Goal: Transaction & Acquisition: Book appointment/travel/reservation

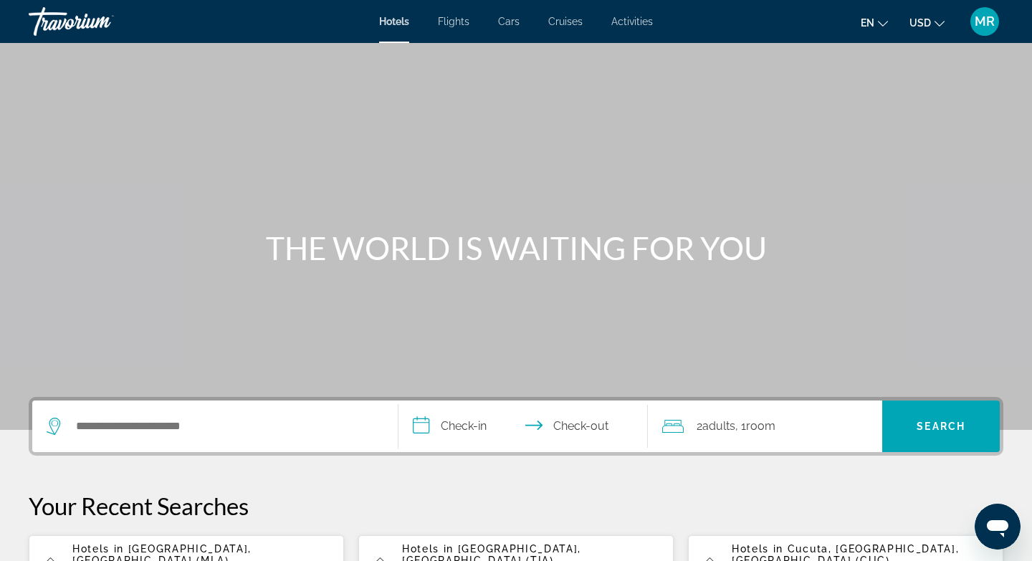
click at [72, 424] on div "Search widget" at bounding box center [212, 427] width 330 height 22
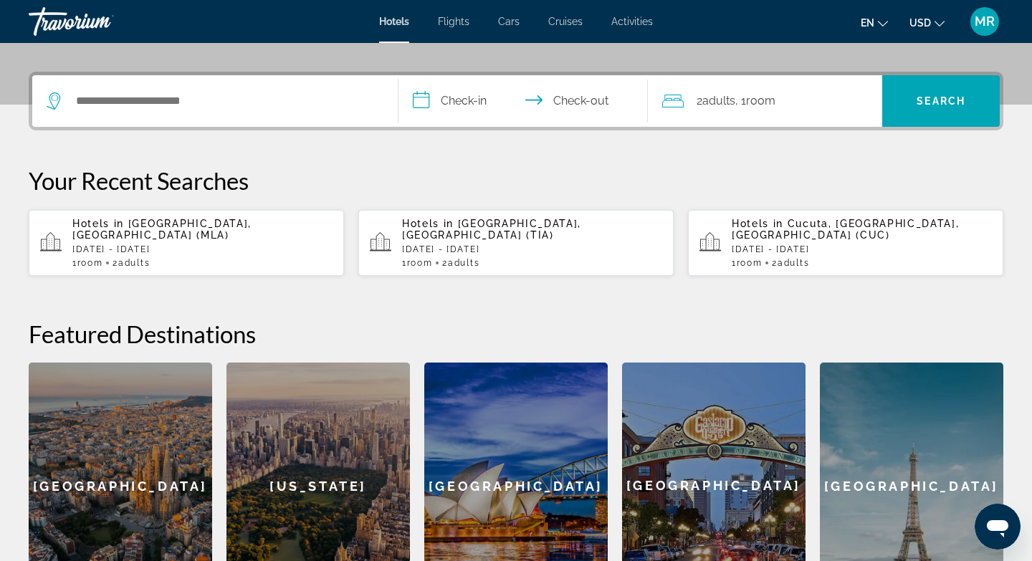
scroll to position [351, 0]
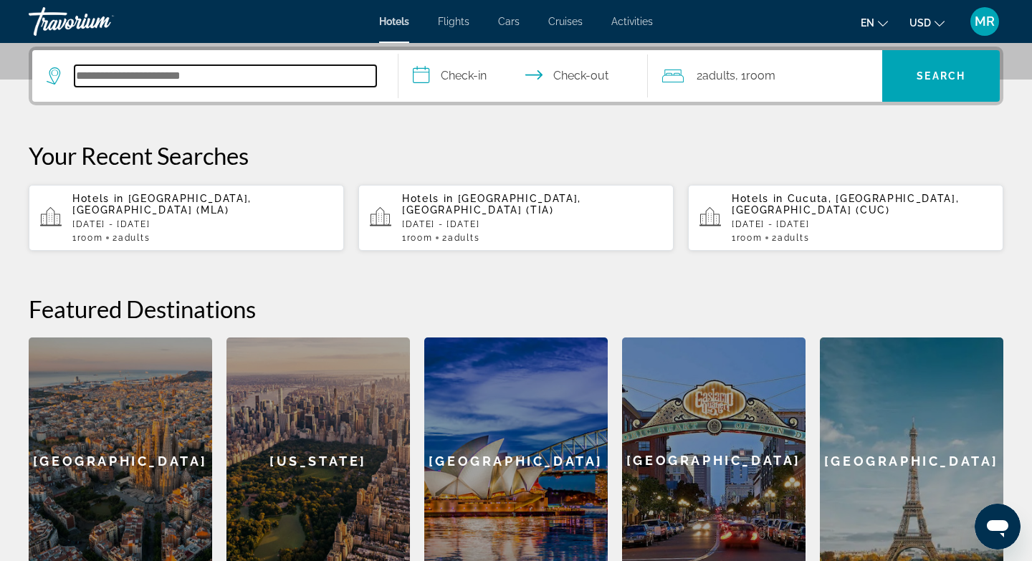
click at [88, 75] on input "Search hotel destination" at bounding box center [226, 76] width 302 height 22
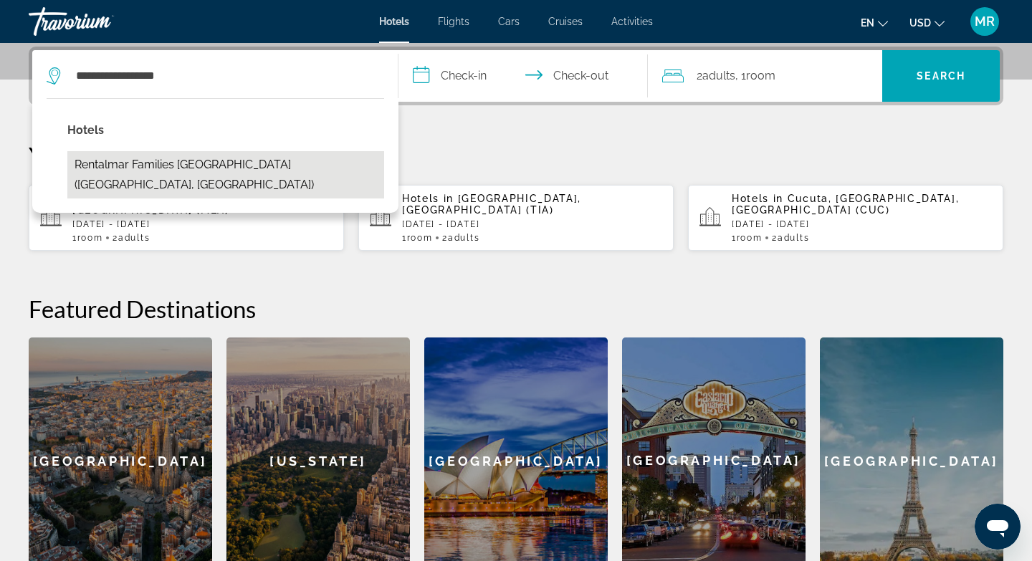
click at [227, 170] on button "Rentalmar Families [GEOGRAPHIC_DATA] ([GEOGRAPHIC_DATA], [GEOGRAPHIC_DATA])" at bounding box center [225, 174] width 317 height 47
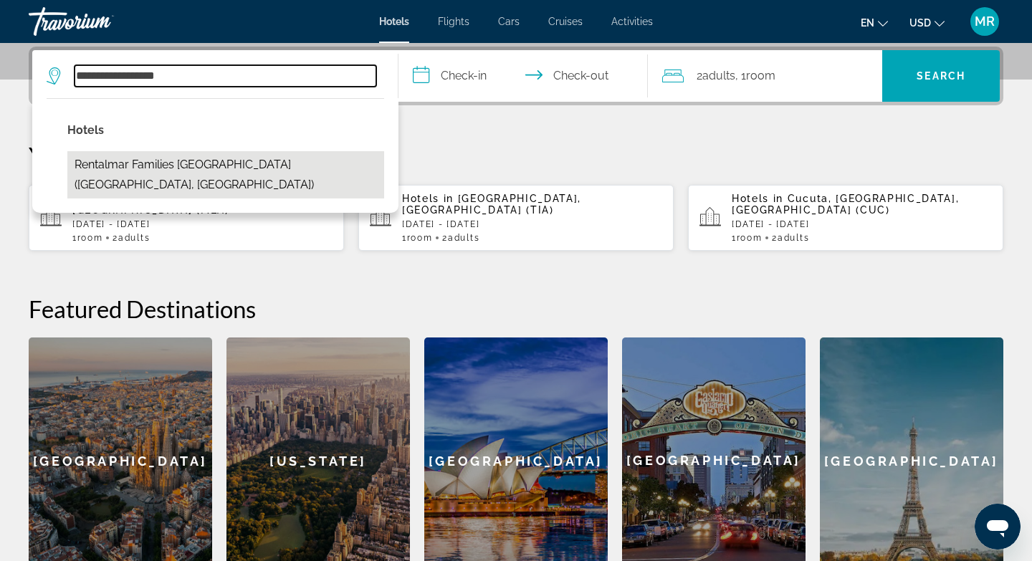
type input "**********"
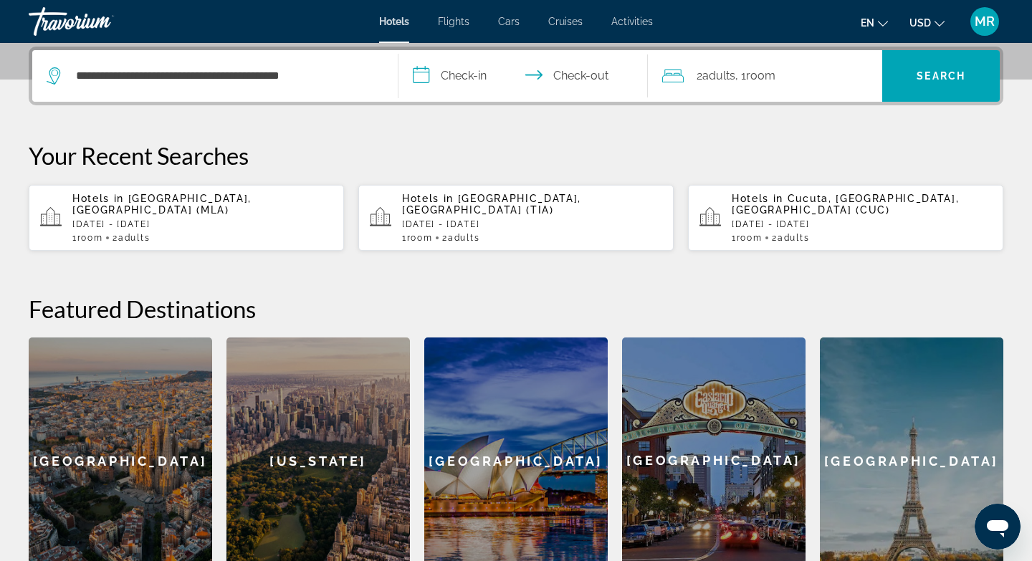
click at [429, 73] on input "**********" at bounding box center [526, 78] width 255 height 56
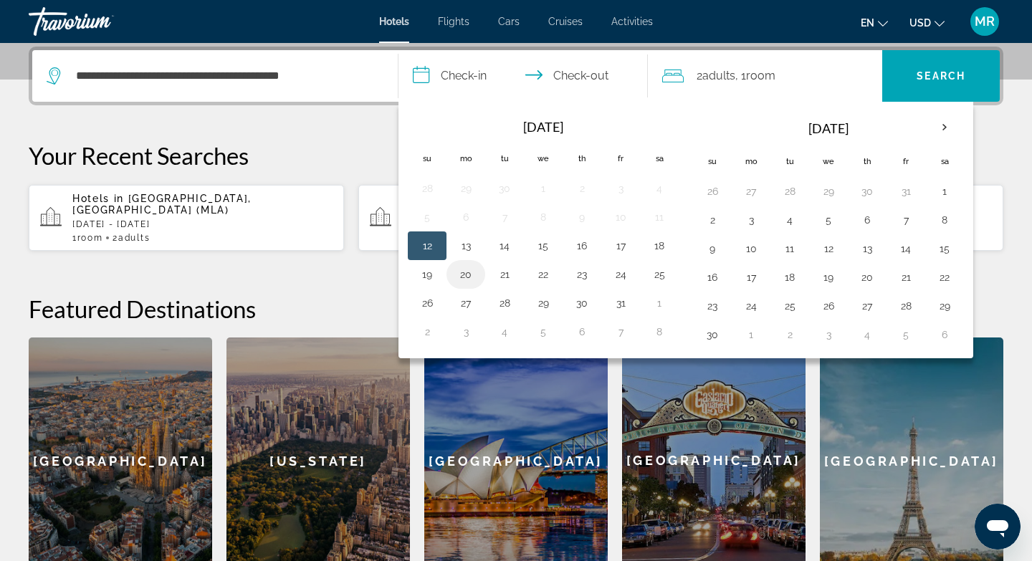
click at [472, 277] on button "20" at bounding box center [466, 275] width 23 height 20
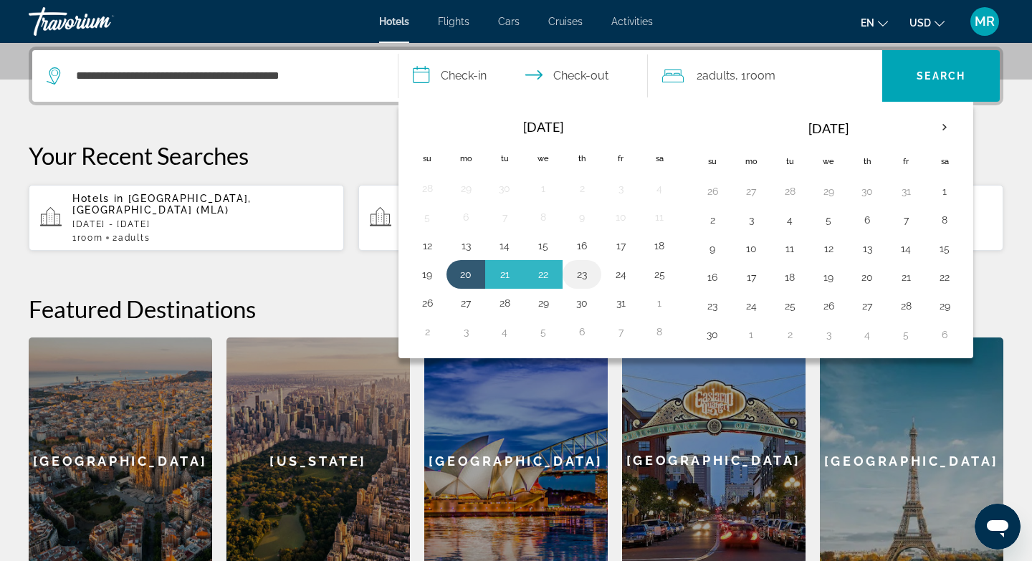
click at [577, 274] on button "23" at bounding box center [582, 275] width 23 height 20
type input "**********"
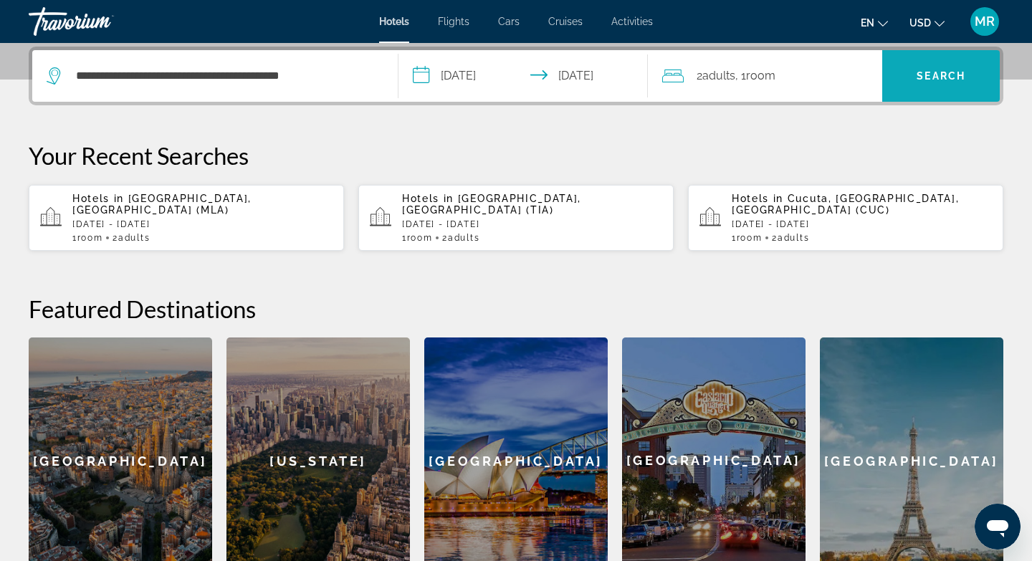
click at [920, 80] on span "Search" at bounding box center [941, 75] width 49 height 11
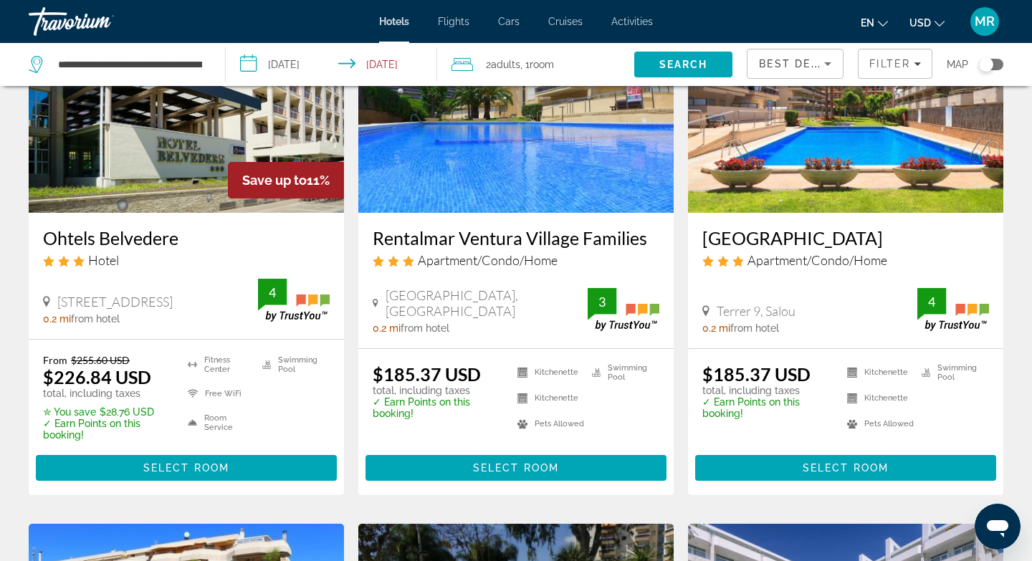
scroll to position [703, 0]
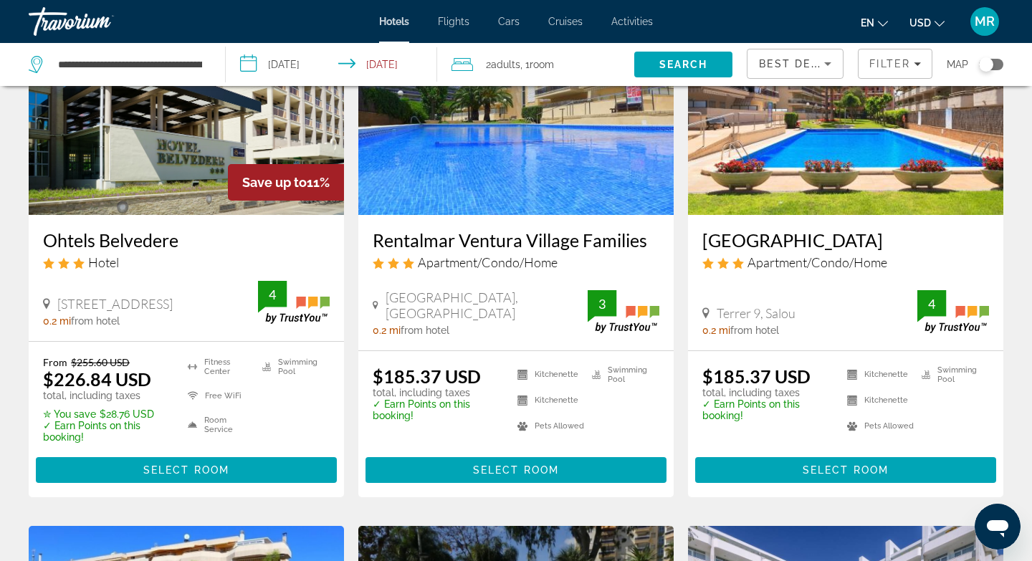
click at [247, 65] on input "**********" at bounding box center [334, 66] width 217 height 47
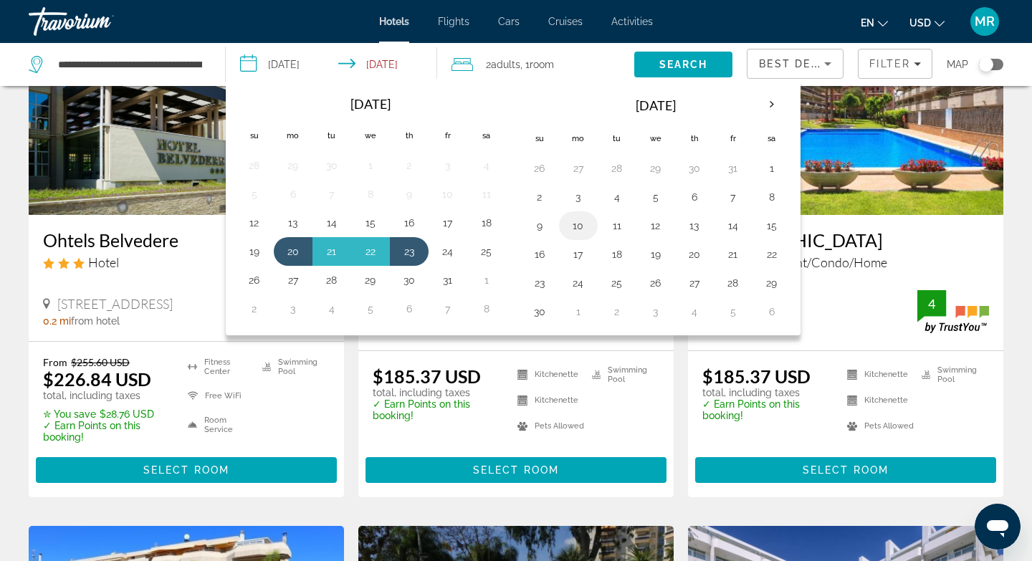
click at [580, 227] on button "10" at bounding box center [578, 226] width 23 height 20
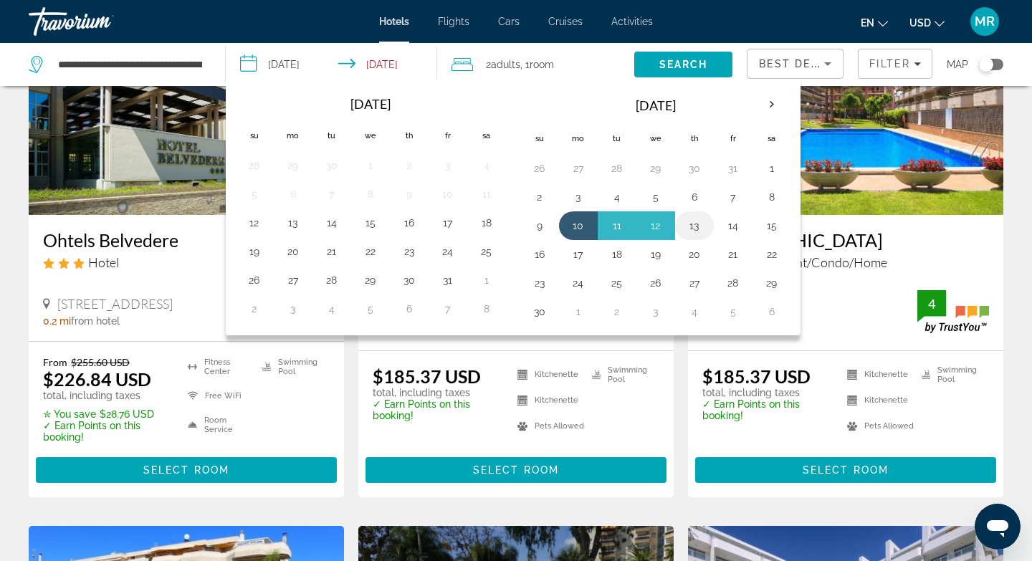
click at [693, 226] on button "13" at bounding box center [694, 226] width 23 height 20
type input "**********"
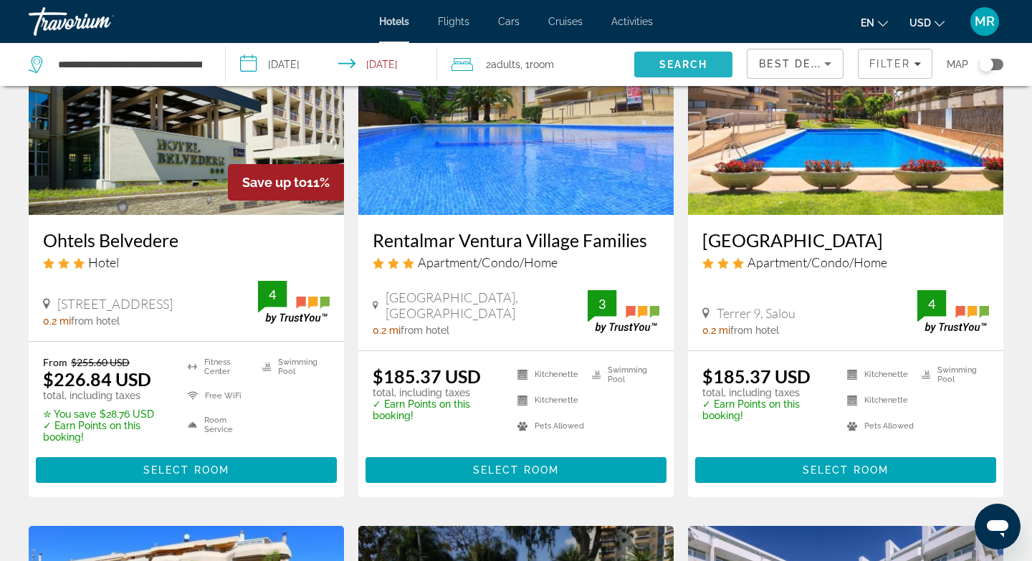
click at [690, 60] on span "Search" at bounding box center [684, 64] width 49 height 11
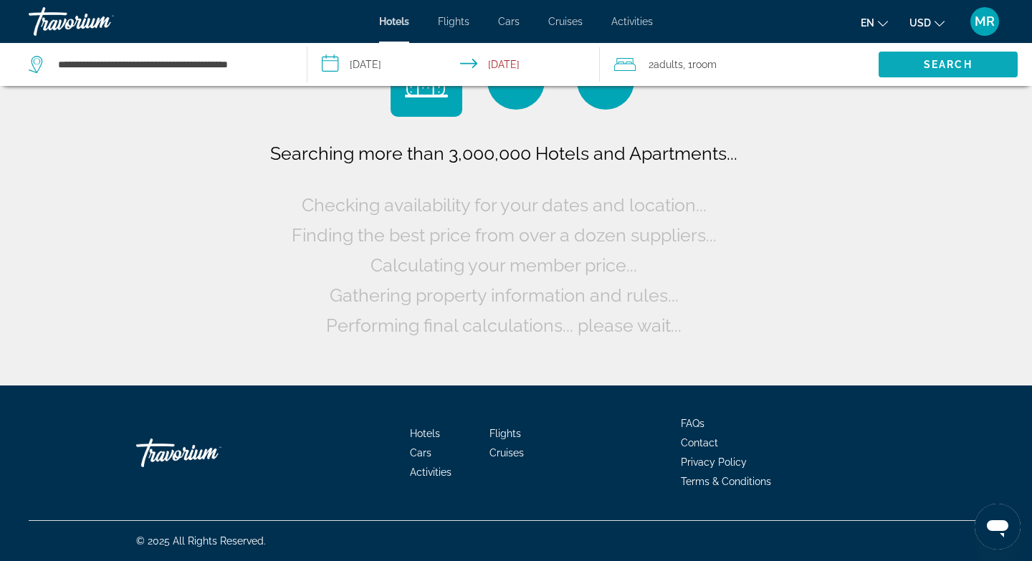
scroll to position [0, 0]
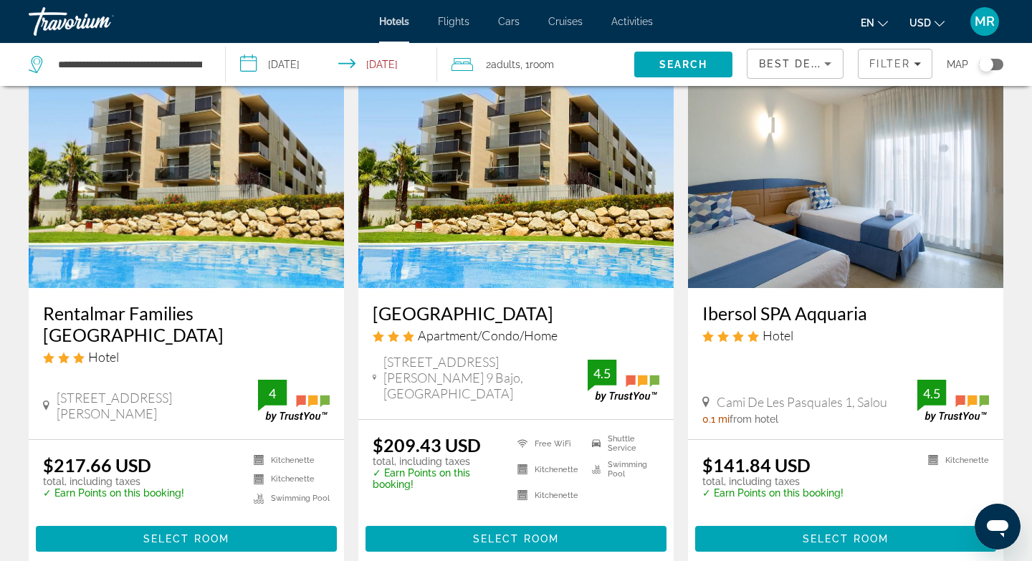
scroll to position [84, 0]
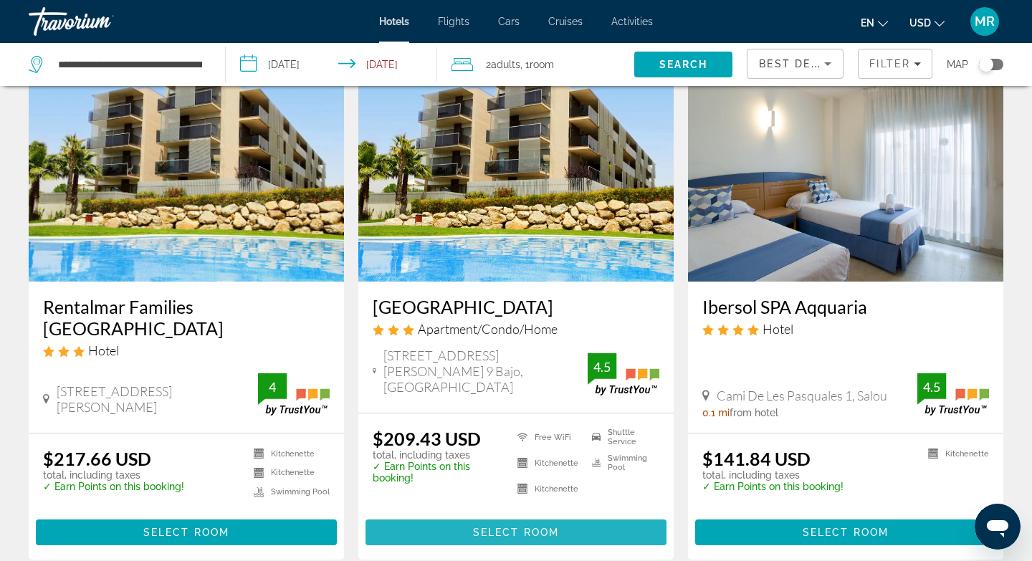
click at [508, 531] on span "Select Room" at bounding box center [516, 532] width 86 height 11
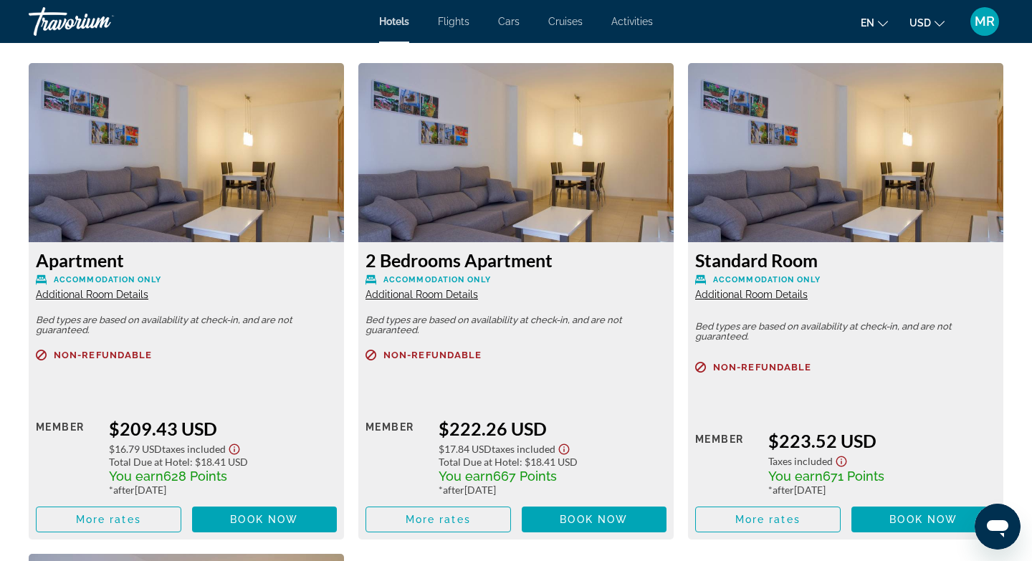
scroll to position [1949, 0]
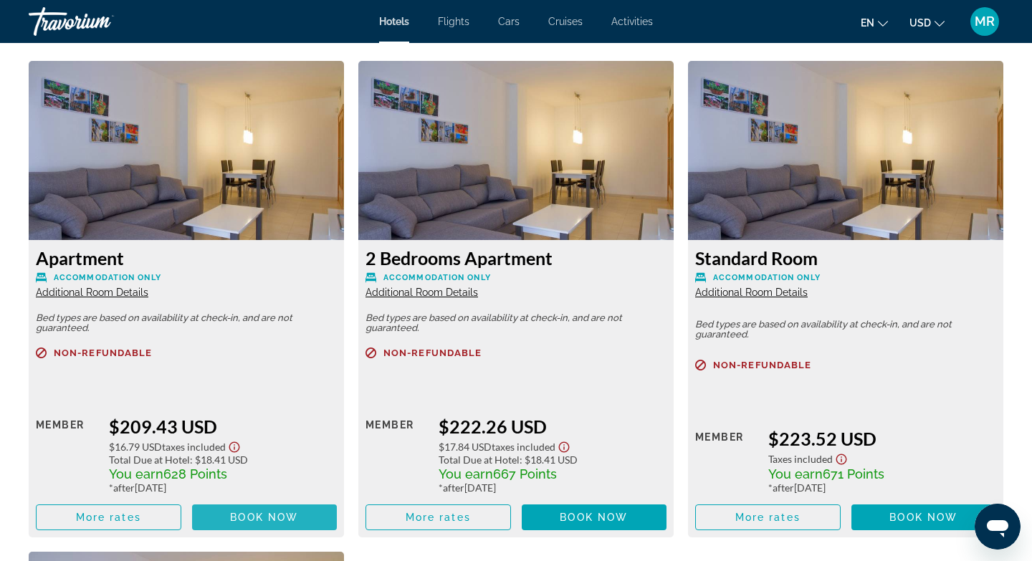
click at [257, 512] on span "Book now" at bounding box center [264, 517] width 68 height 11
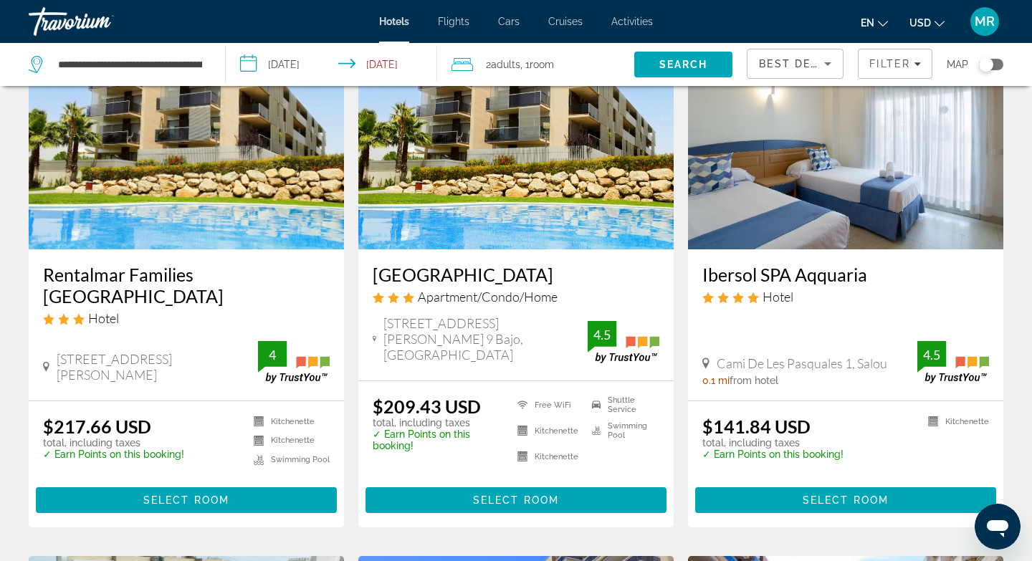
scroll to position [103, 0]
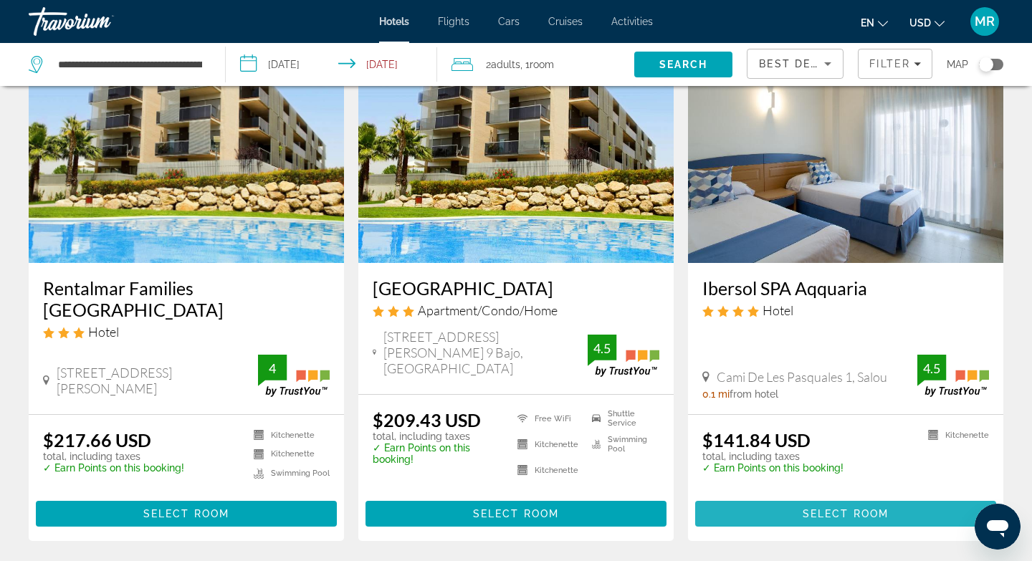
click at [804, 510] on span "Select Room" at bounding box center [846, 513] width 86 height 11
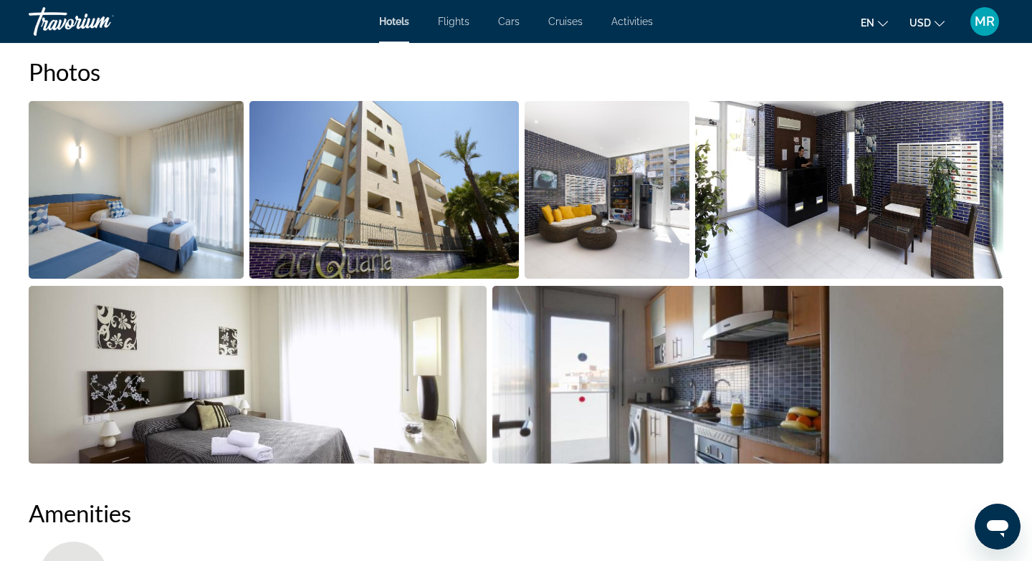
scroll to position [686, 0]
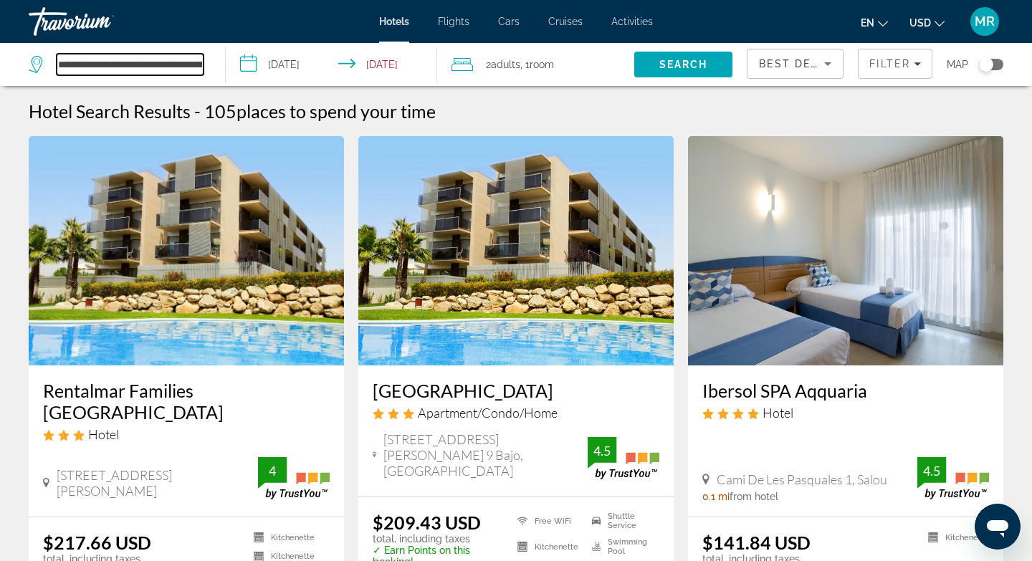
click at [117, 68] on input "**********" at bounding box center [130, 65] width 147 height 22
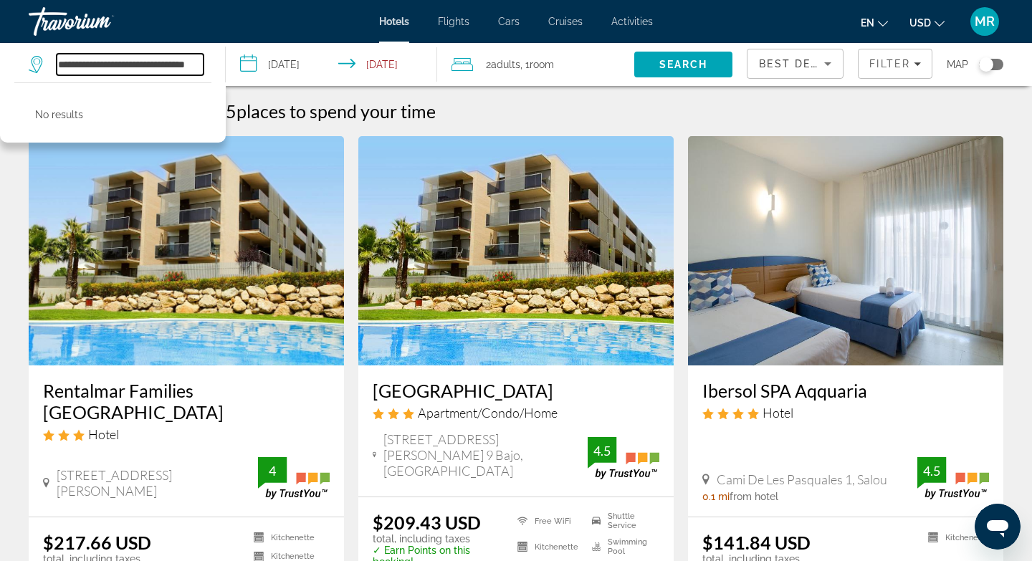
click at [202, 67] on input "**********" at bounding box center [130, 65] width 147 height 22
click at [133, 65] on input "**********" at bounding box center [130, 65] width 147 height 22
type input "*"
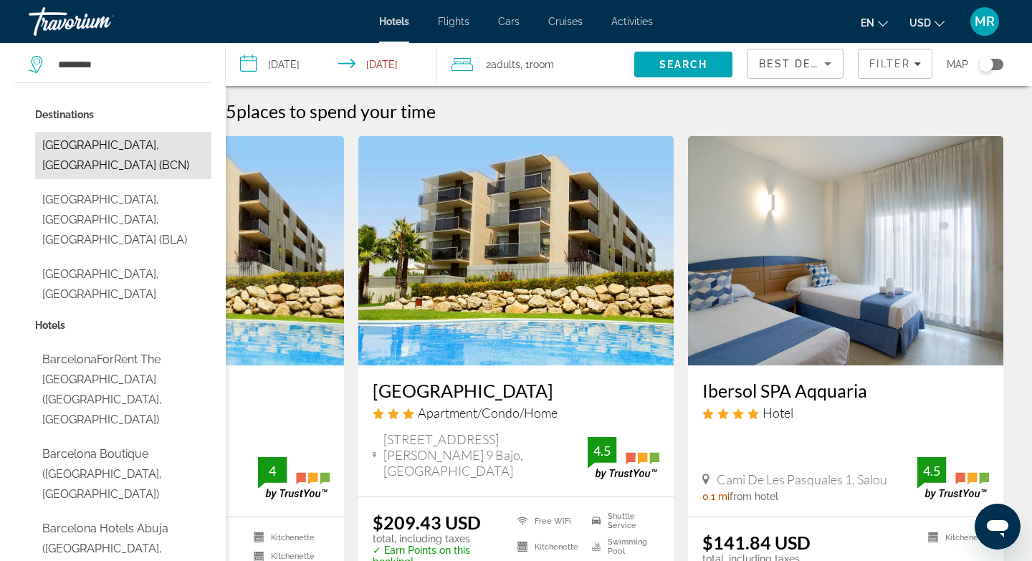
click at [130, 148] on button "[GEOGRAPHIC_DATA], [GEOGRAPHIC_DATA] (BCN)" at bounding box center [123, 155] width 176 height 47
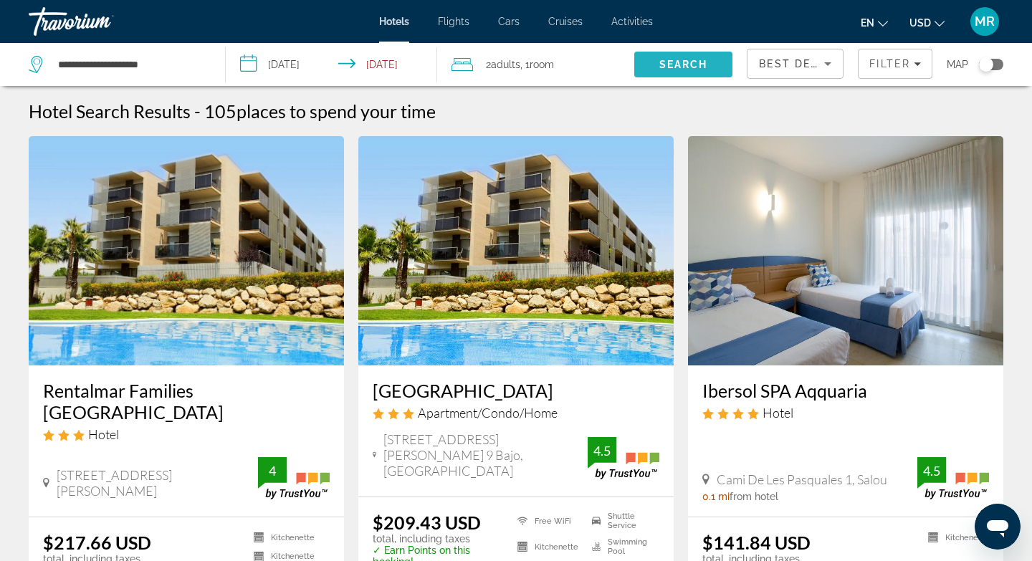
click at [656, 66] on span "Search" at bounding box center [683, 64] width 98 height 34
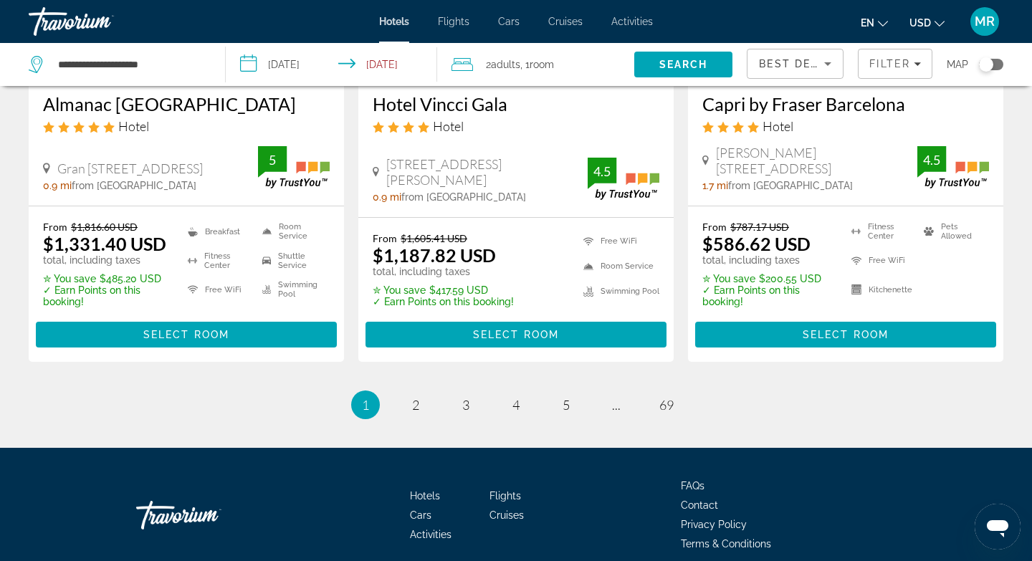
scroll to position [2014, 0]
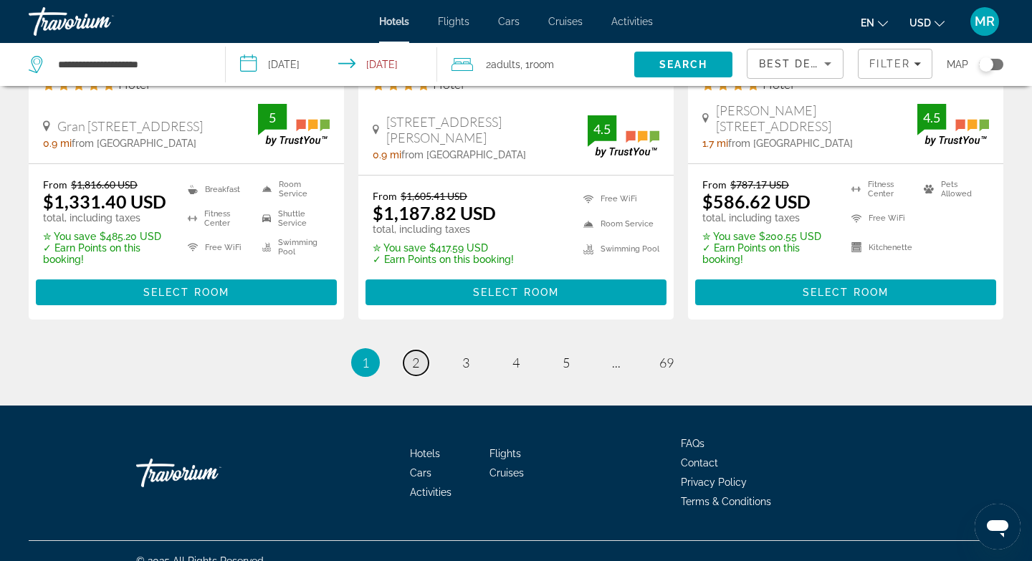
click at [417, 355] on span "2" at bounding box center [415, 363] width 7 height 16
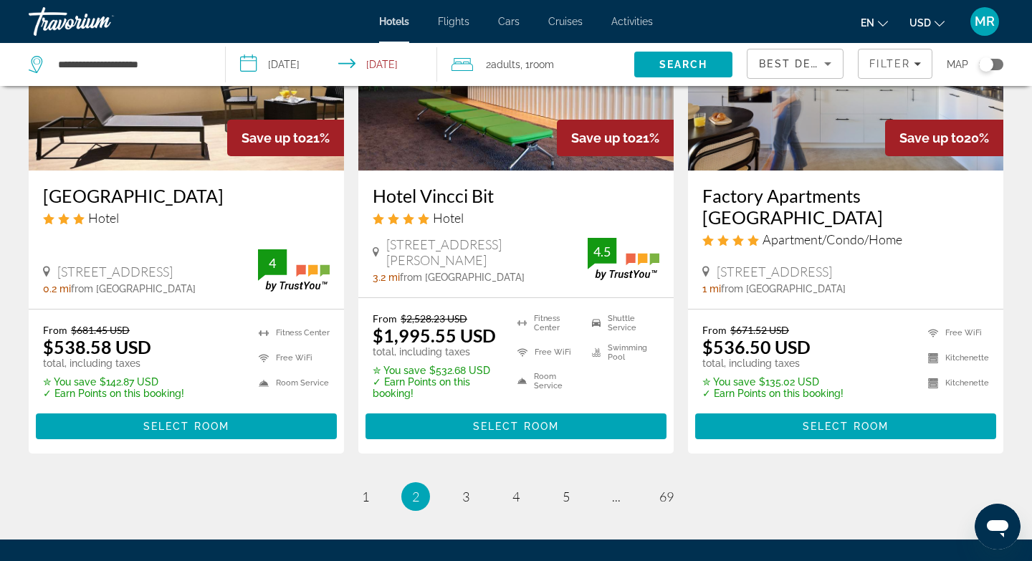
scroll to position [1880, 0]
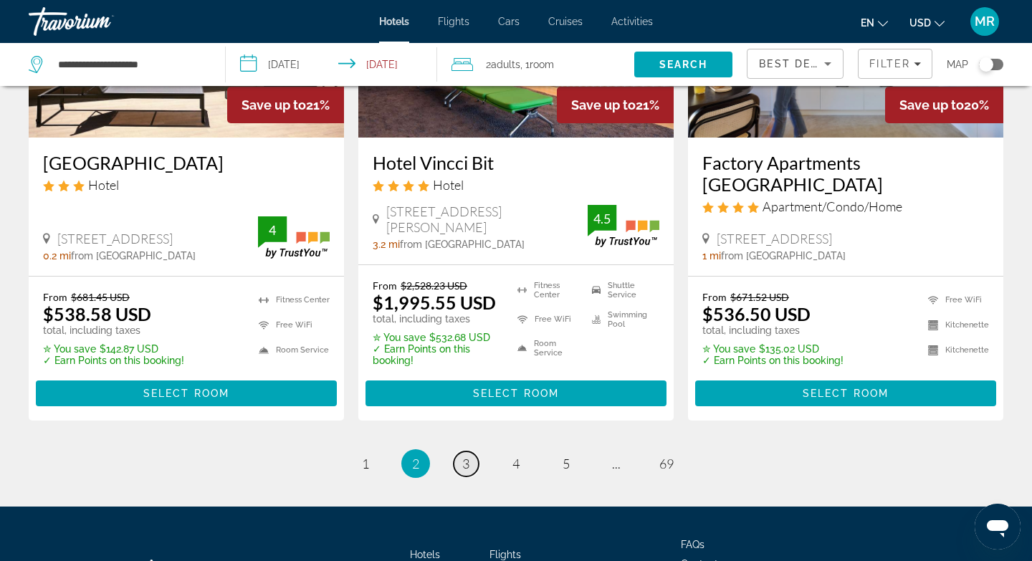
click at [467, 476] on link "page 3" at bounding box center [466, 464] width 25 height 25
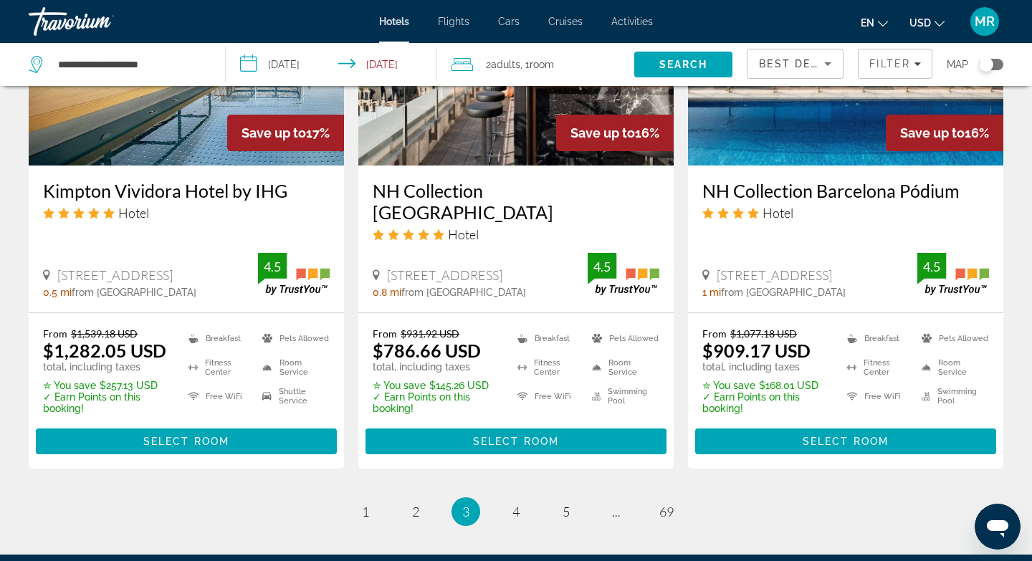
scroll to position [1852, 0]
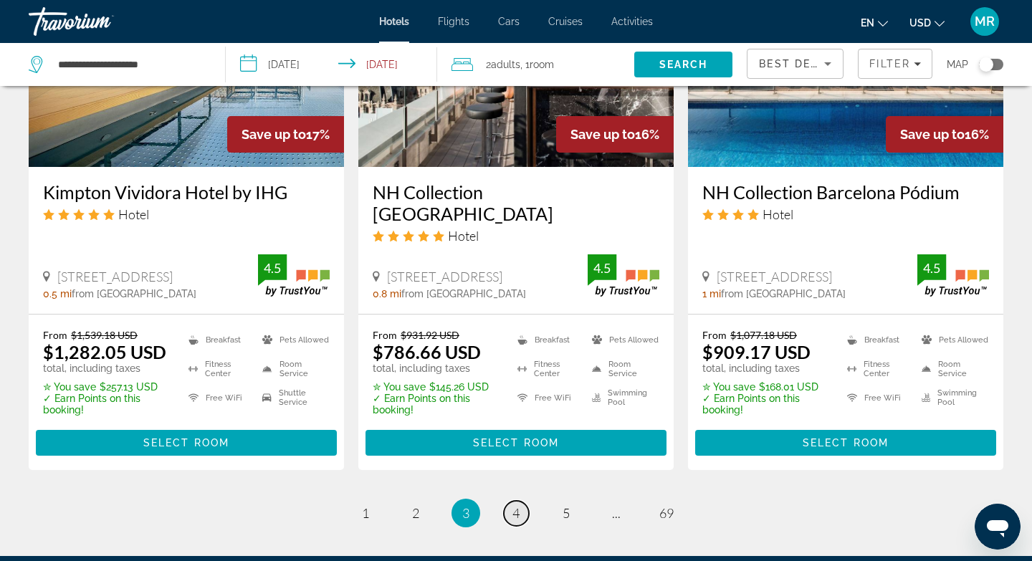
click at [523, 501] on link "page 4" at bounding box center [516, 513] width 25 height 25
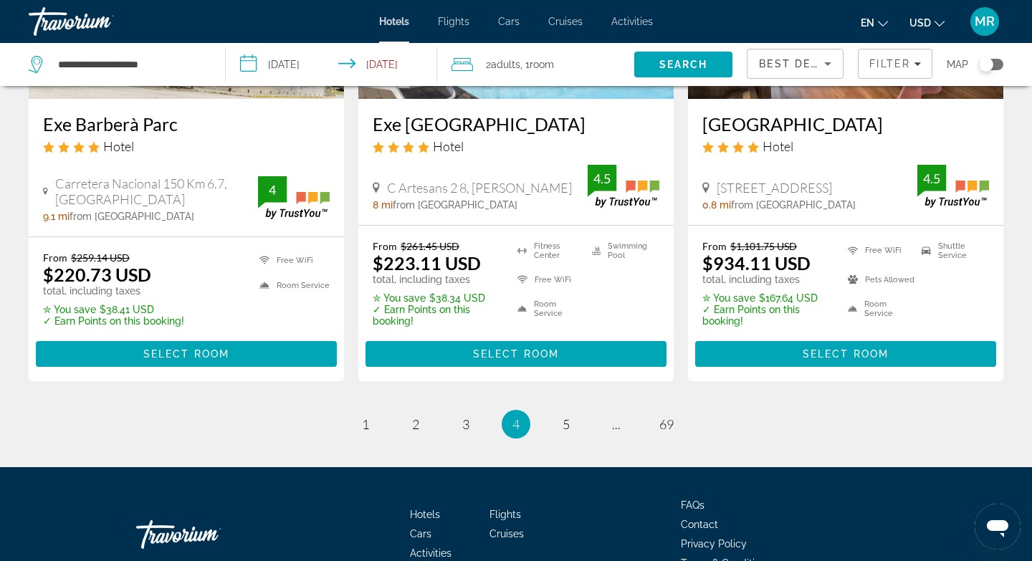
scroll to position [1992, 0]
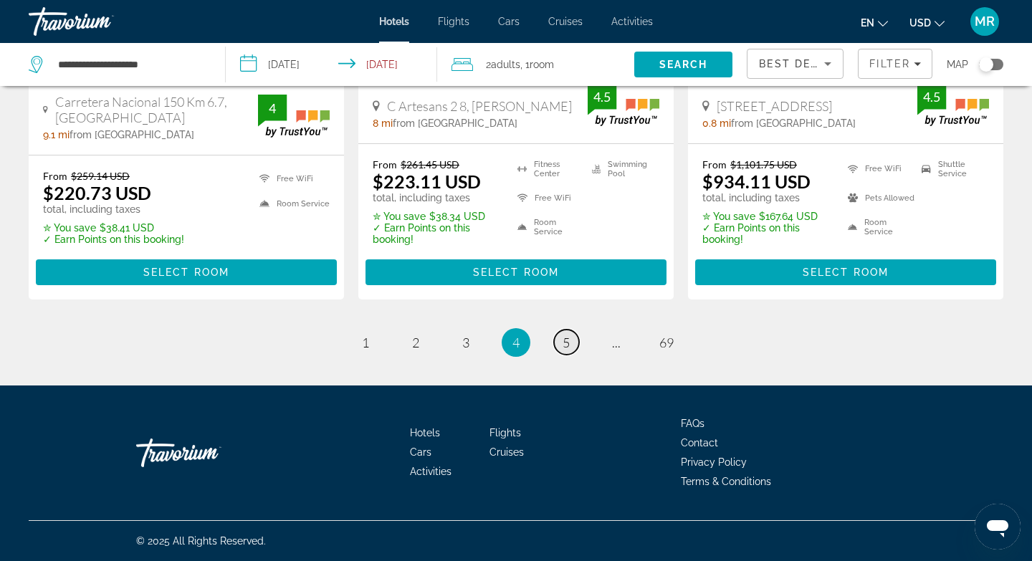
click at [568, 343] on span "5" at bounding box center [566, 343] width 7 height 16
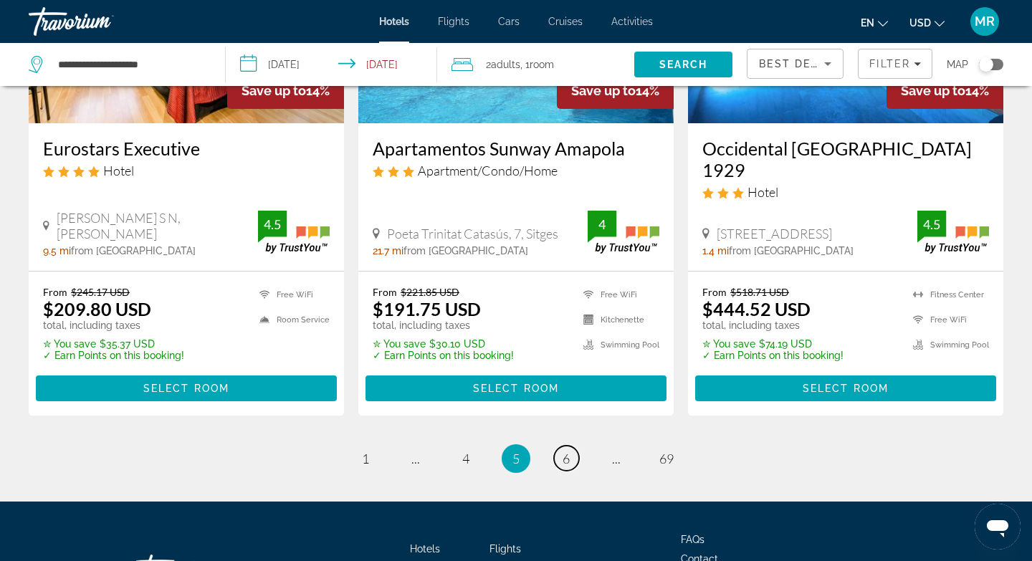
scroll to position [1922, 0]
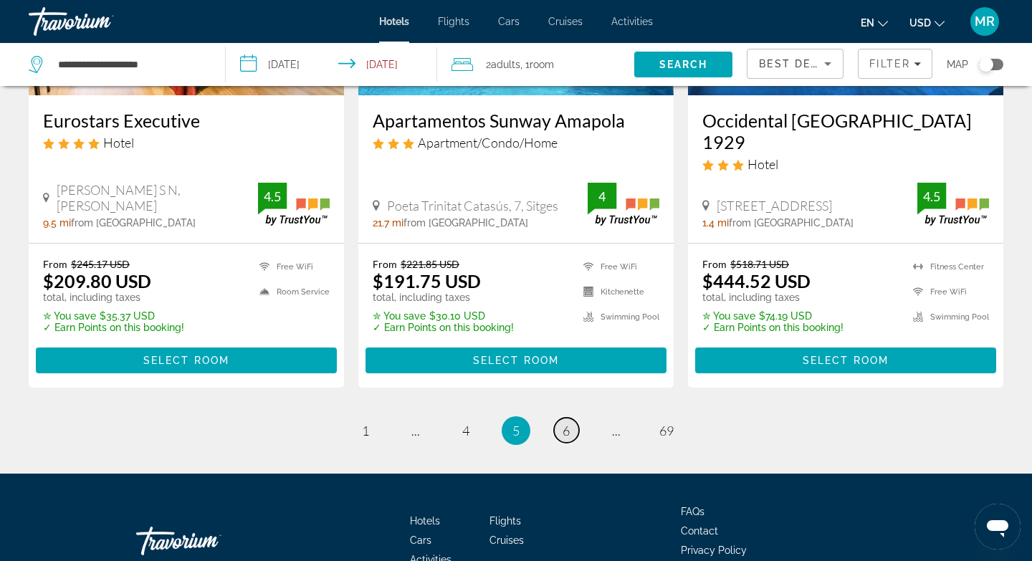
click at [571, 418] on link "page 6" at bounding box center [566, 430] width 25 height 25
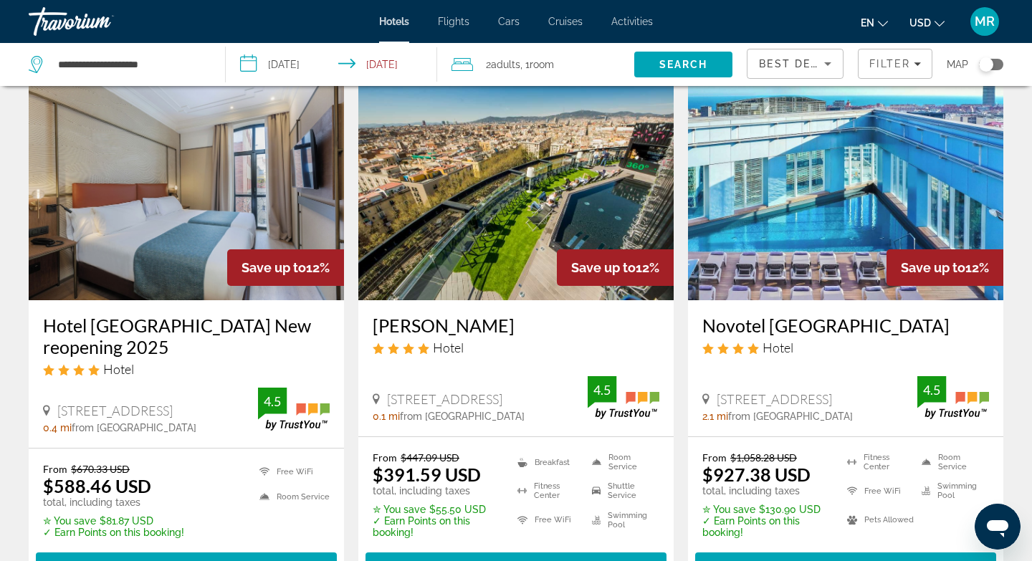
scroll to position [1754, 0]
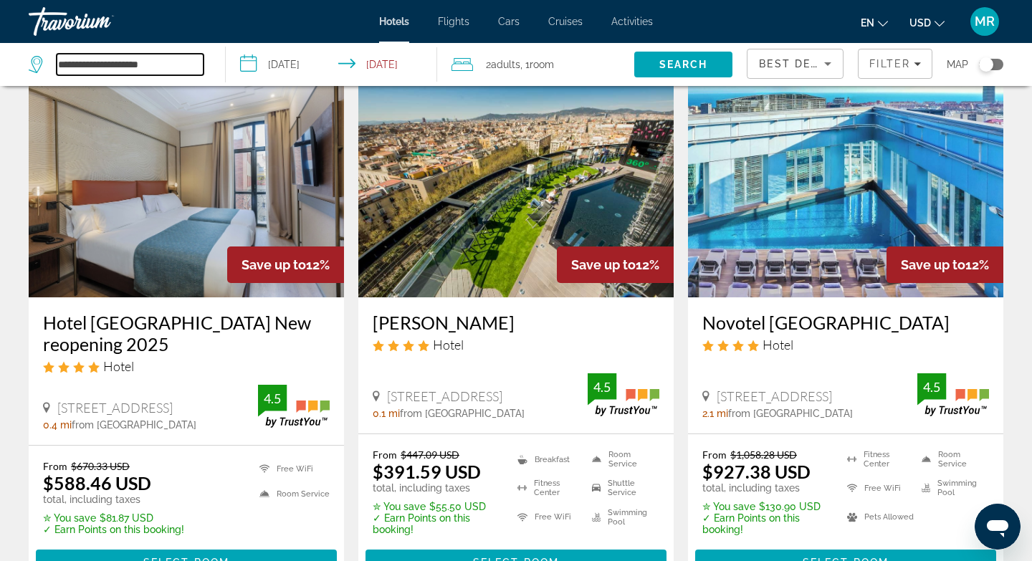
click at [171, 58] on input "**********" at bounding box center [130, 65] width 147 height 22
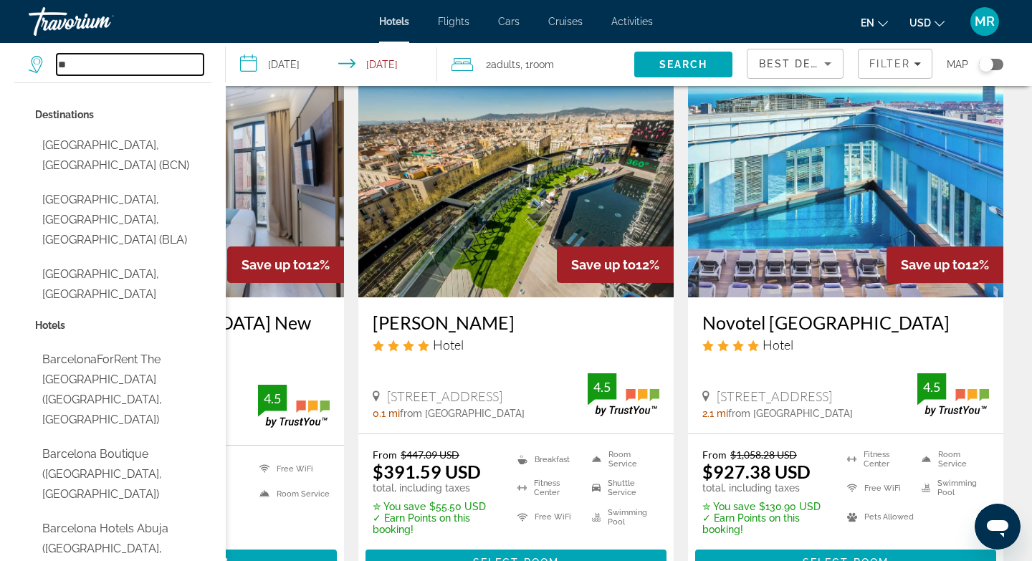
type input "*"
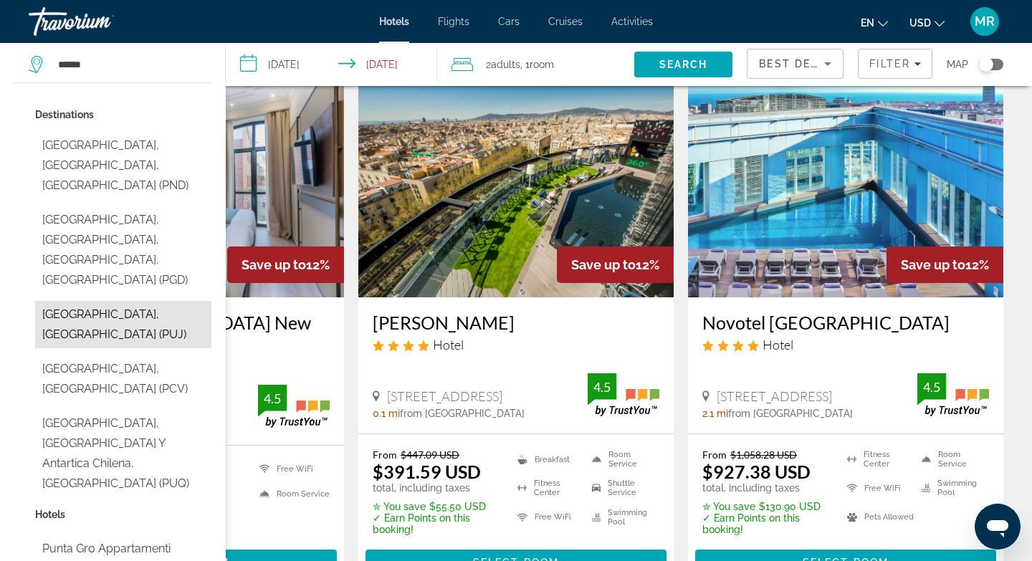
click at [107, 301] on button "[GEOGRAPHIC_DATA], [GEOGRAPHIC_DATA] (PUJ)" at bounding box center [123, 324] width 176 height 47
type input "**********"
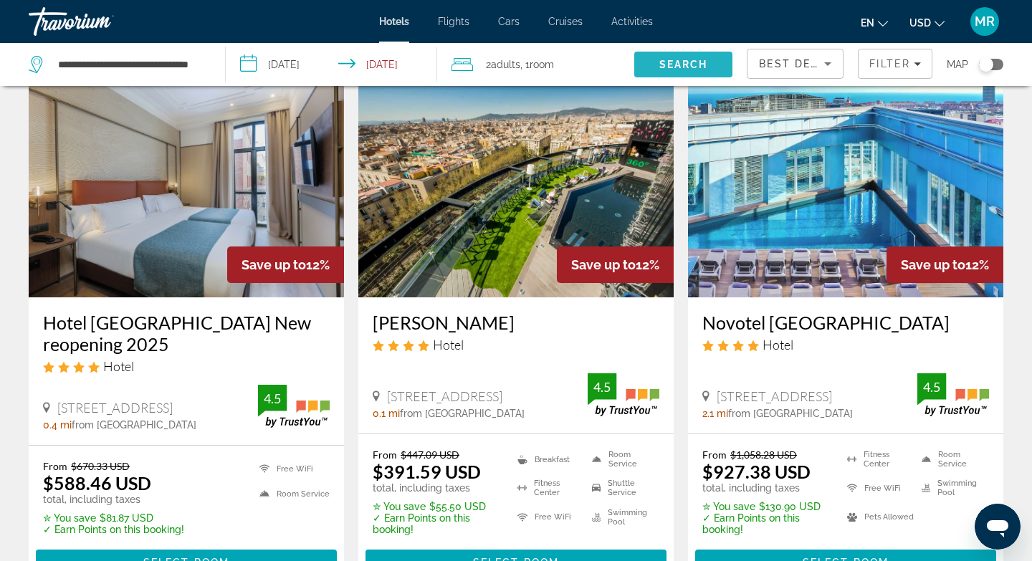
click at [680, 65] on span "Search" at bounding box center [684, 64] width 49 height 11
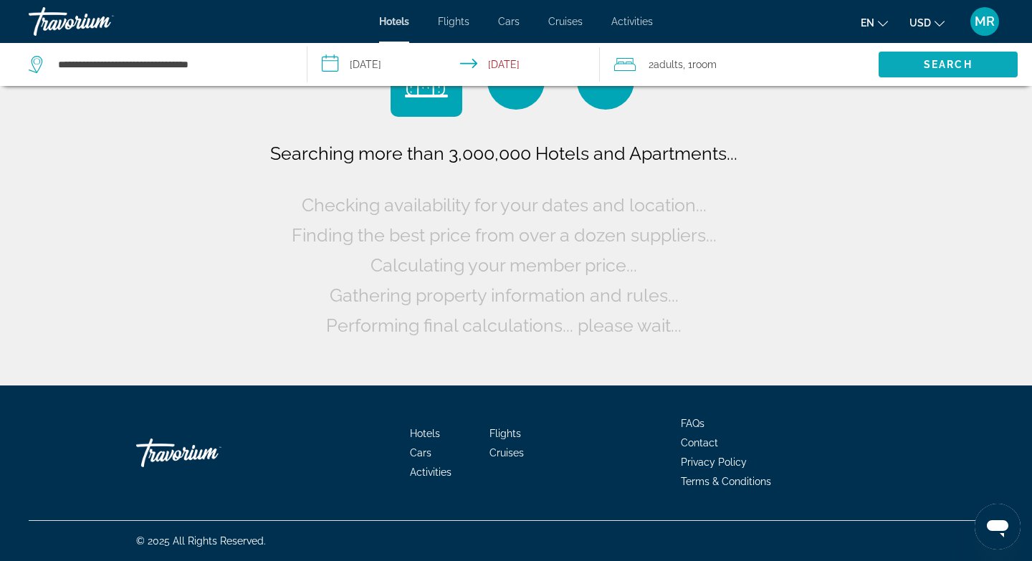
scroll to position [0, 0]
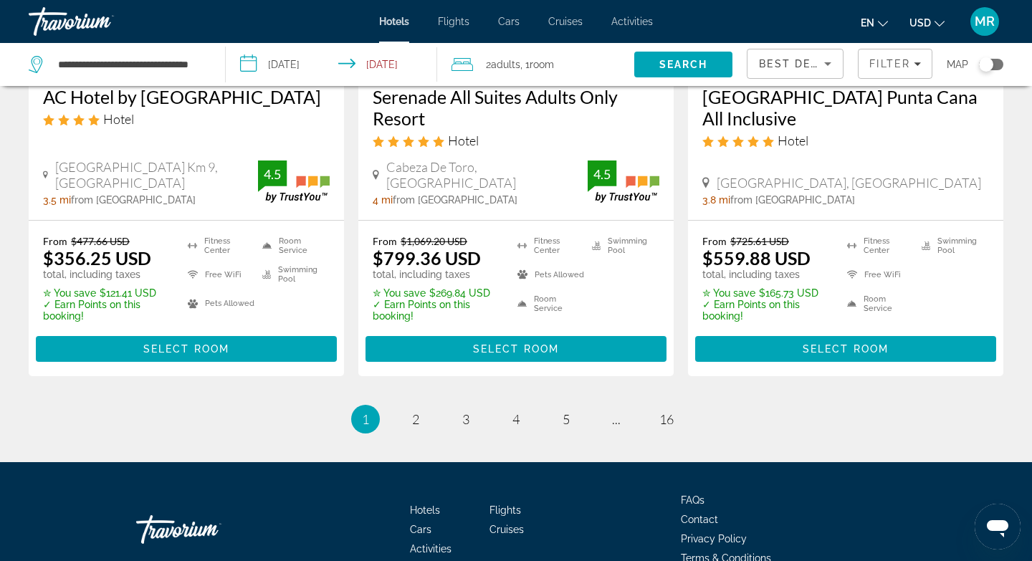
scroll to position [1999, 0]
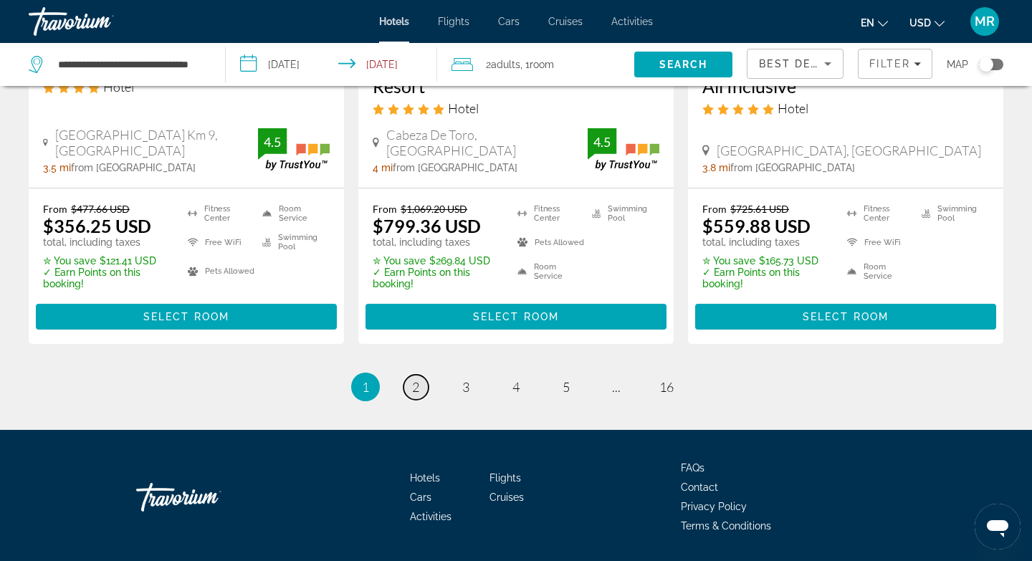
click at [414, 379] on span "2" at bounding box center [415, 387] width 7 height 16
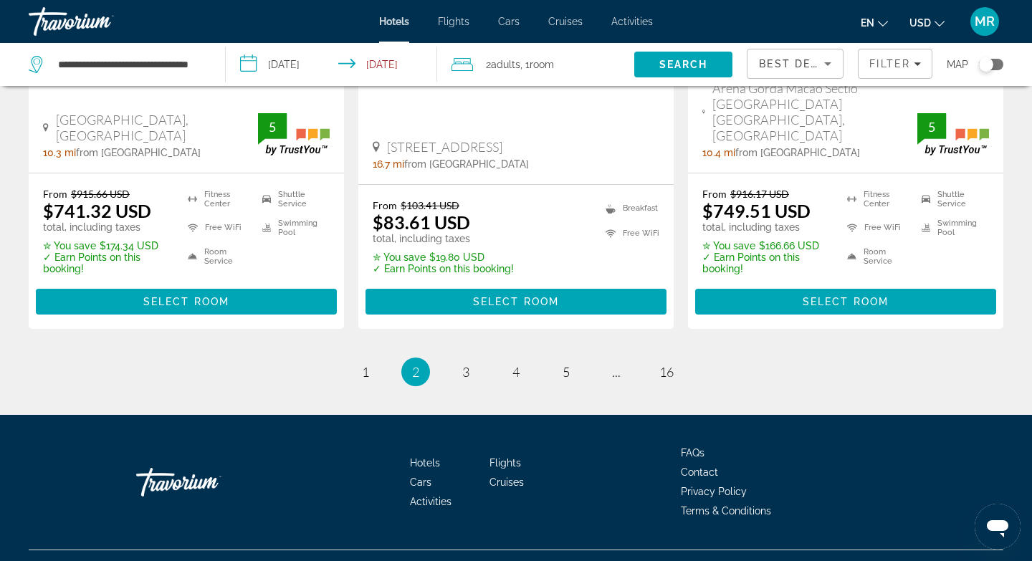
scroll to position [2057, 0]
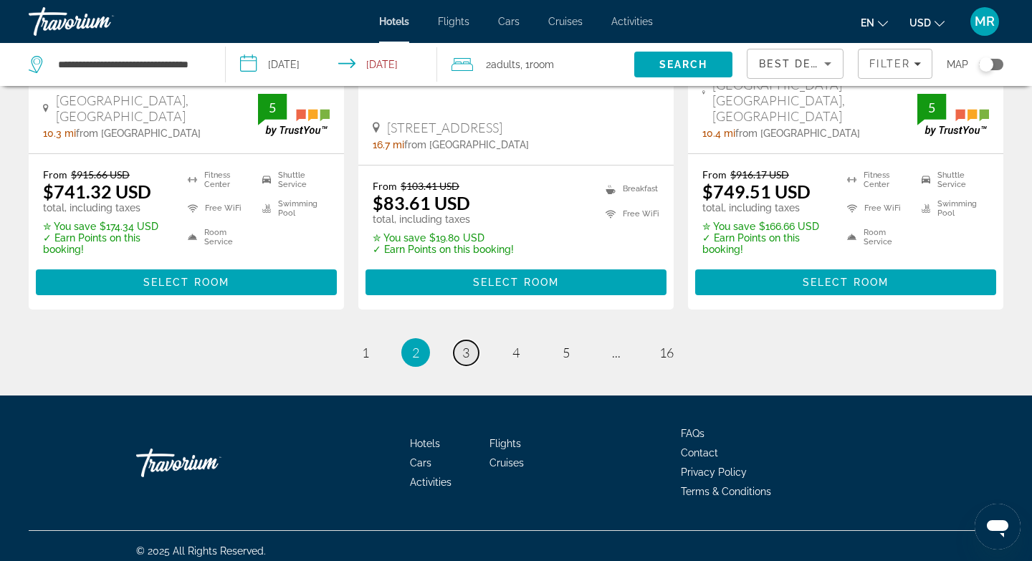
click at [462, 345] on span "3" at bounding box center [465, 353] width 7 height 16
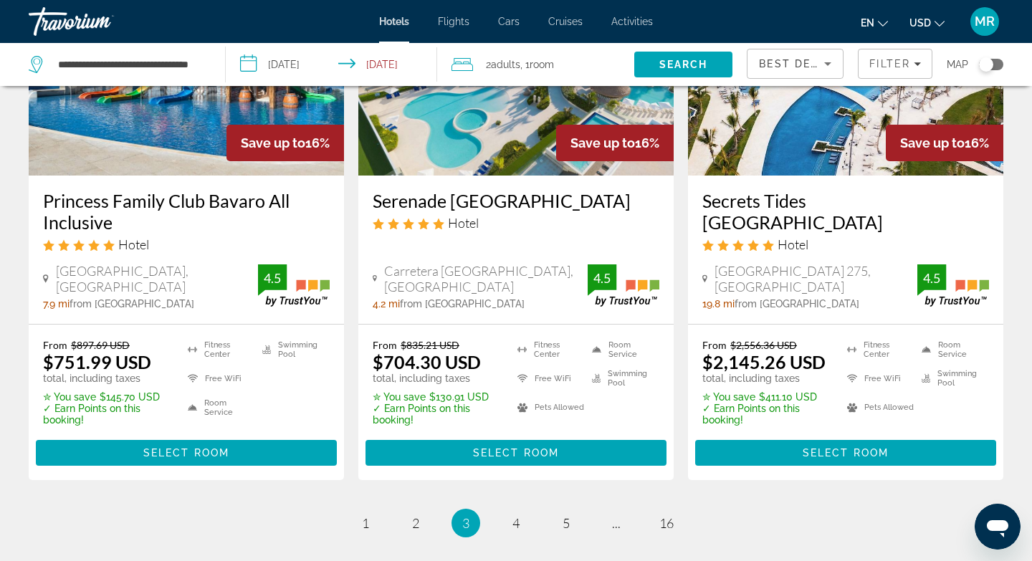
scroll to position [2057, 0]
